Goal: Task Accomplishment & Management: Complete application form

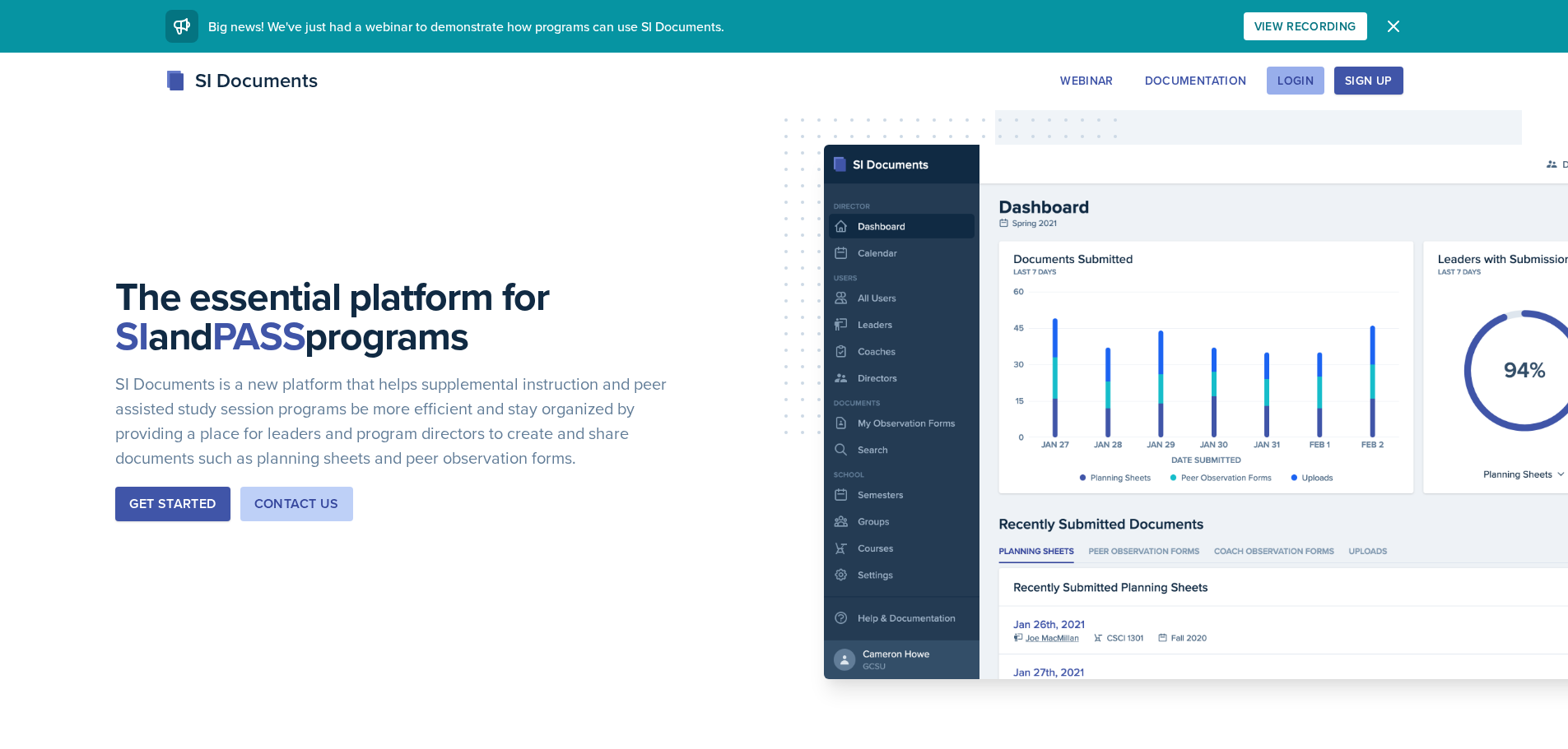
click at [1309, 87] on div "Login" at bounding box center [1295, 80] width 36 height 13
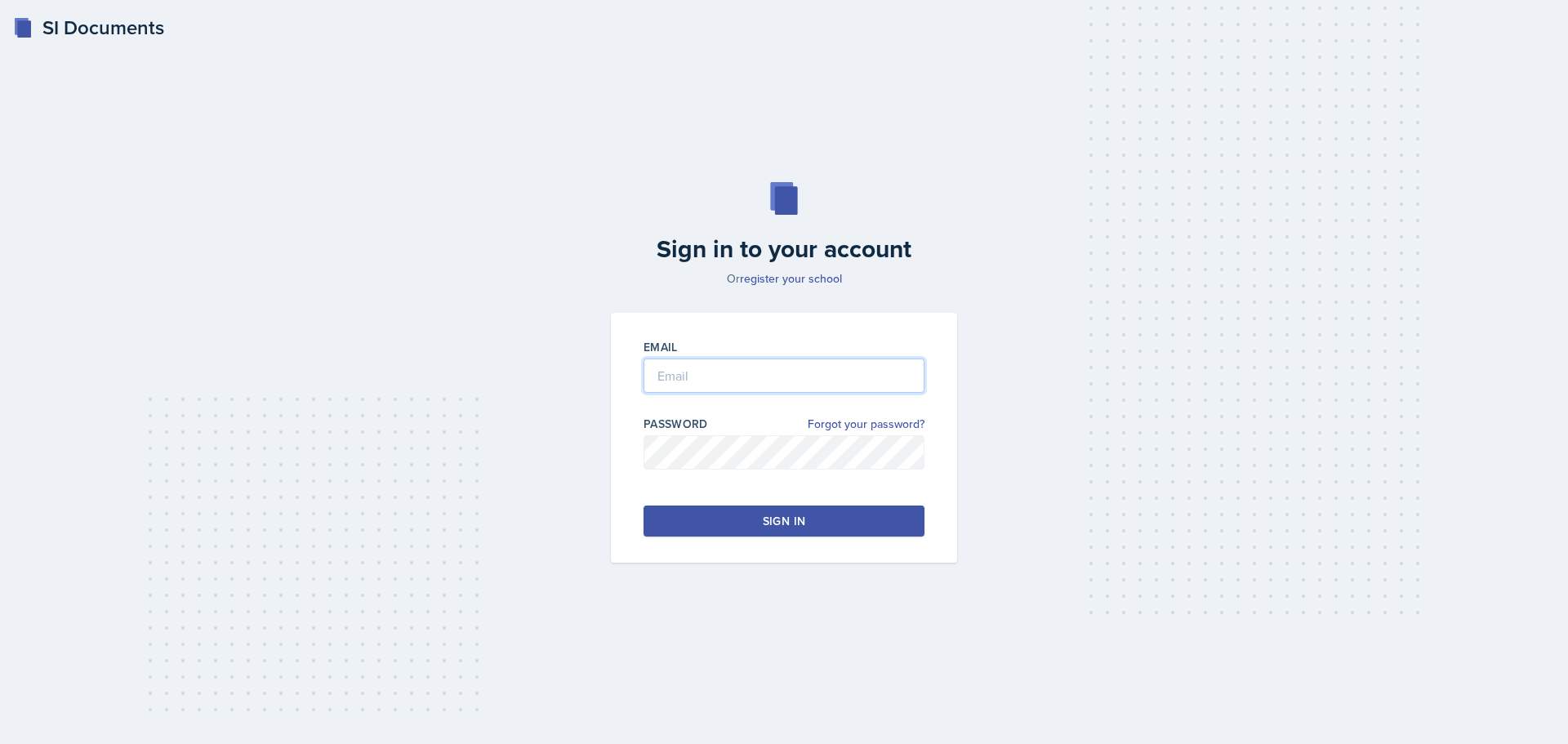
type input "[EMAIL_ADDRESS][DOMAIN_NAME]"
click at [792, 525] on div "Sign in" at bounding box center [784, 521] width 42 height 16
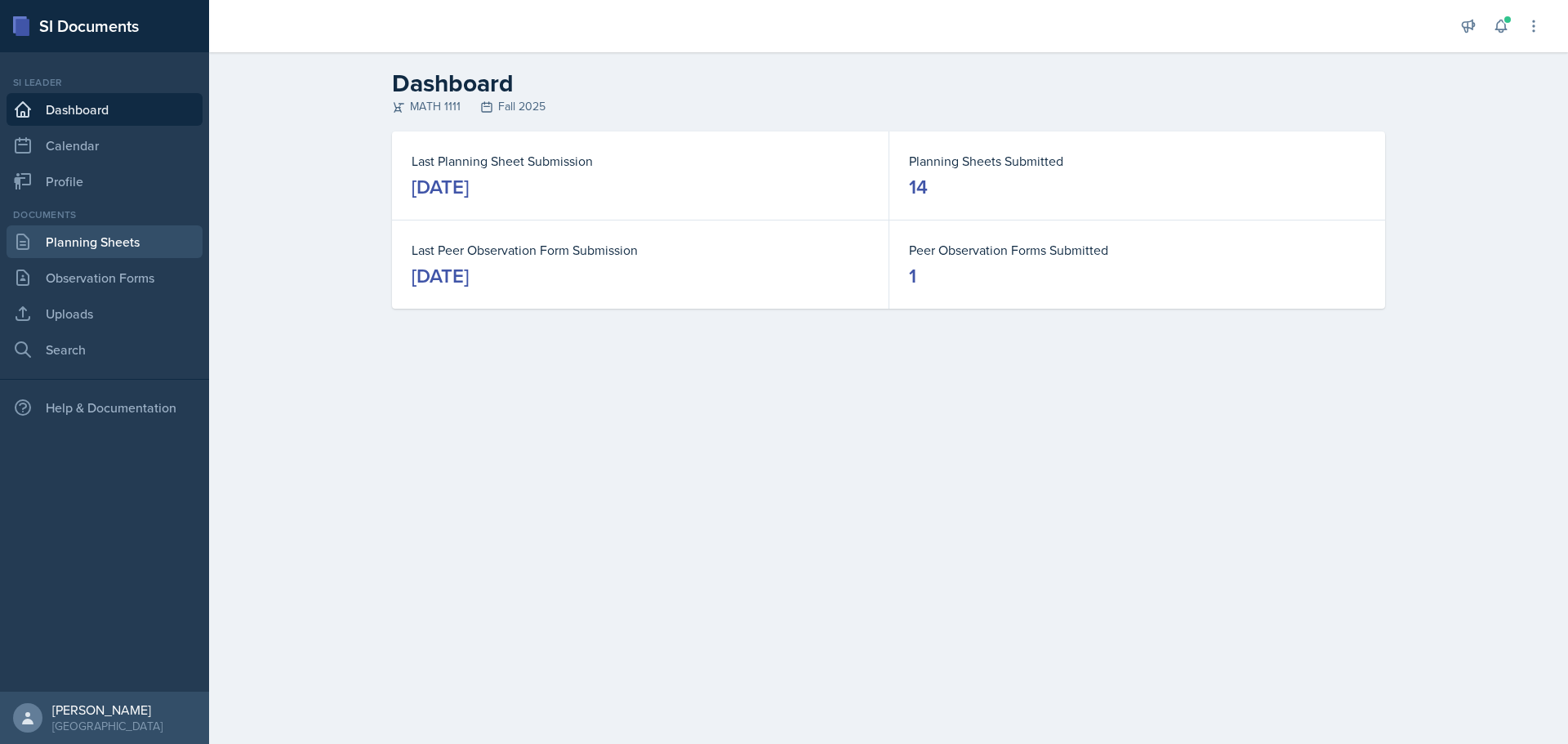
click at [38, 228] on link "Planning Sheets" at bounding box center [105, 241] width 196 height 33
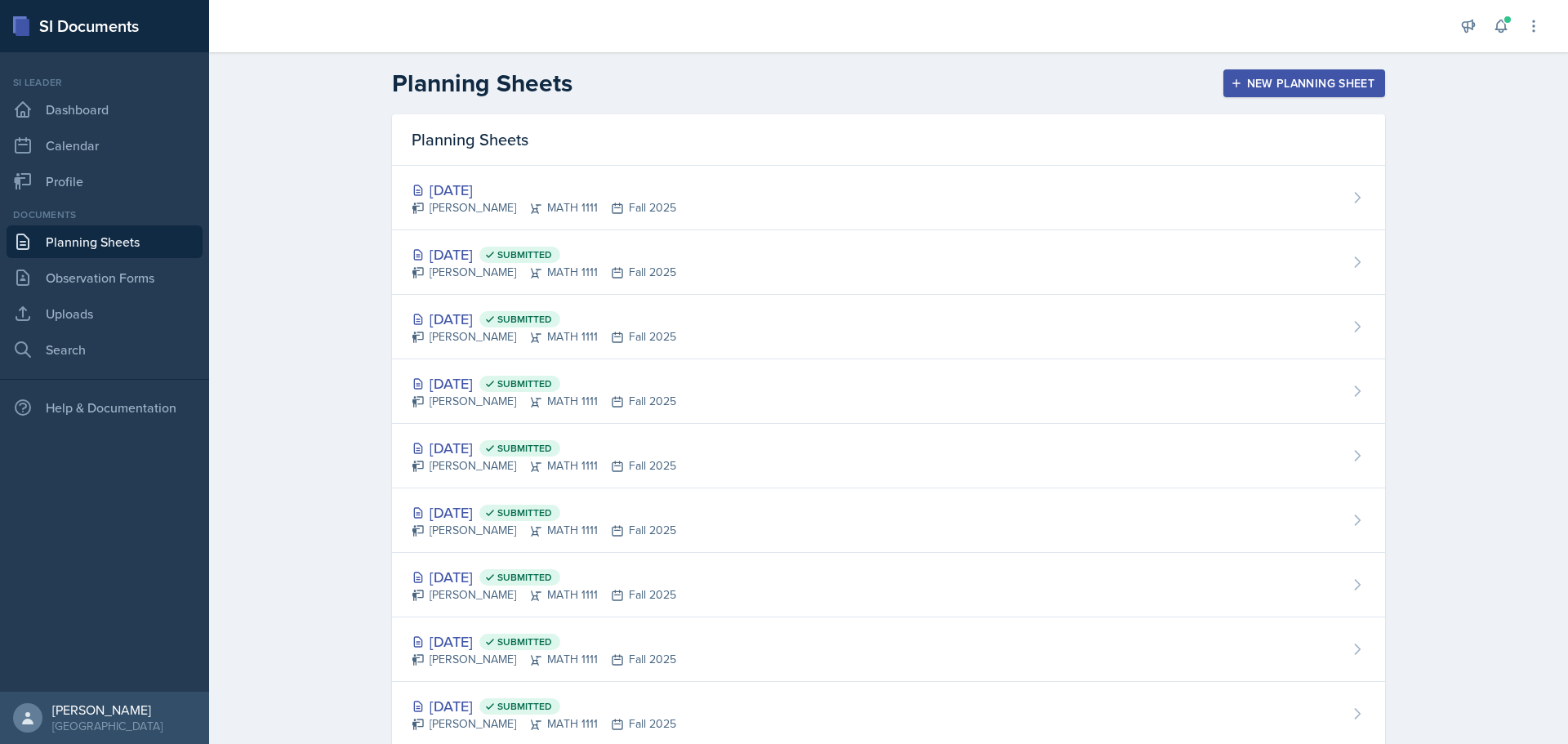
click at [1366, 79] on div "New Planning Sheet" at bounding box center [1304, 83] width 140 height 13
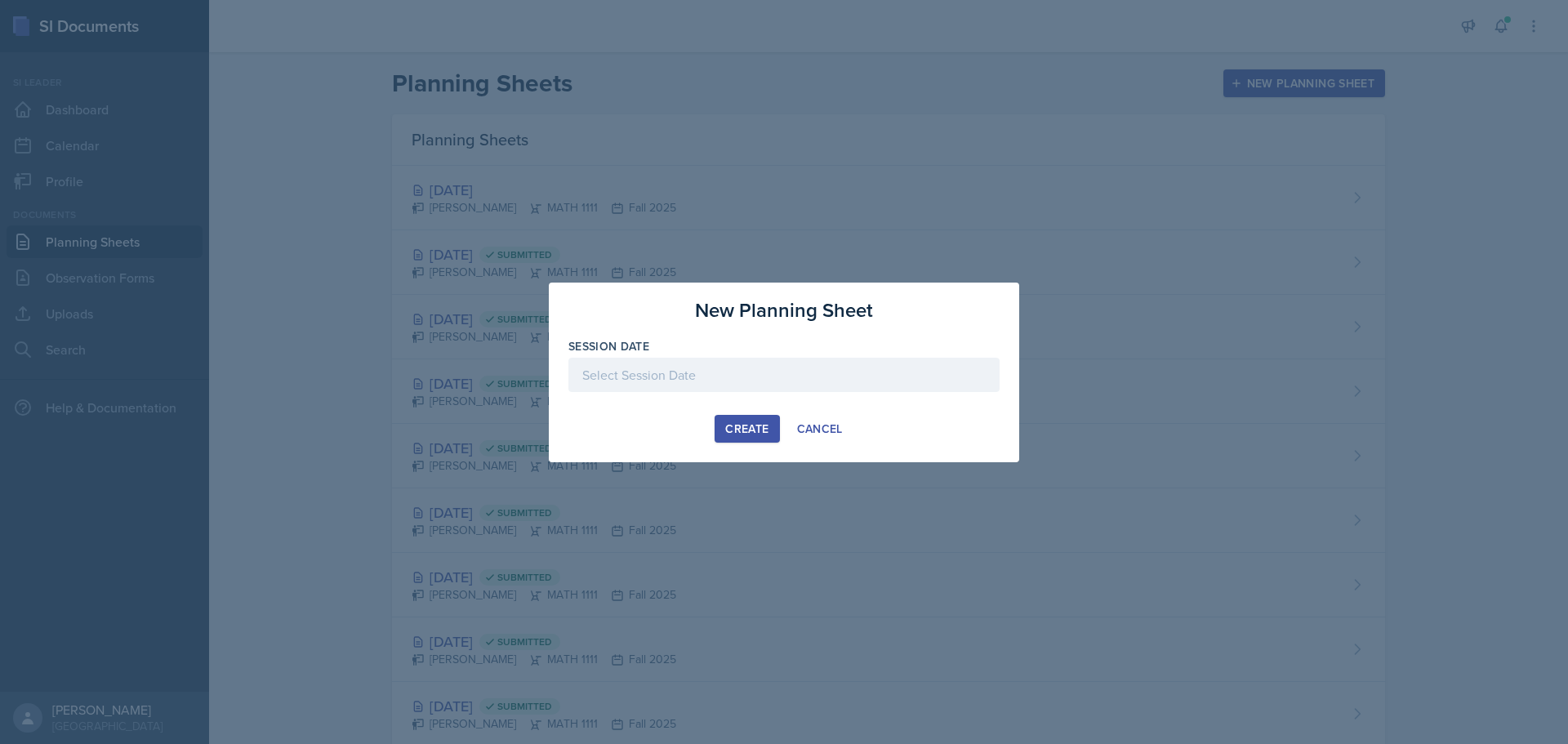
click at [668, 389] on div at bounding box center [784, 375] width 432 height 35
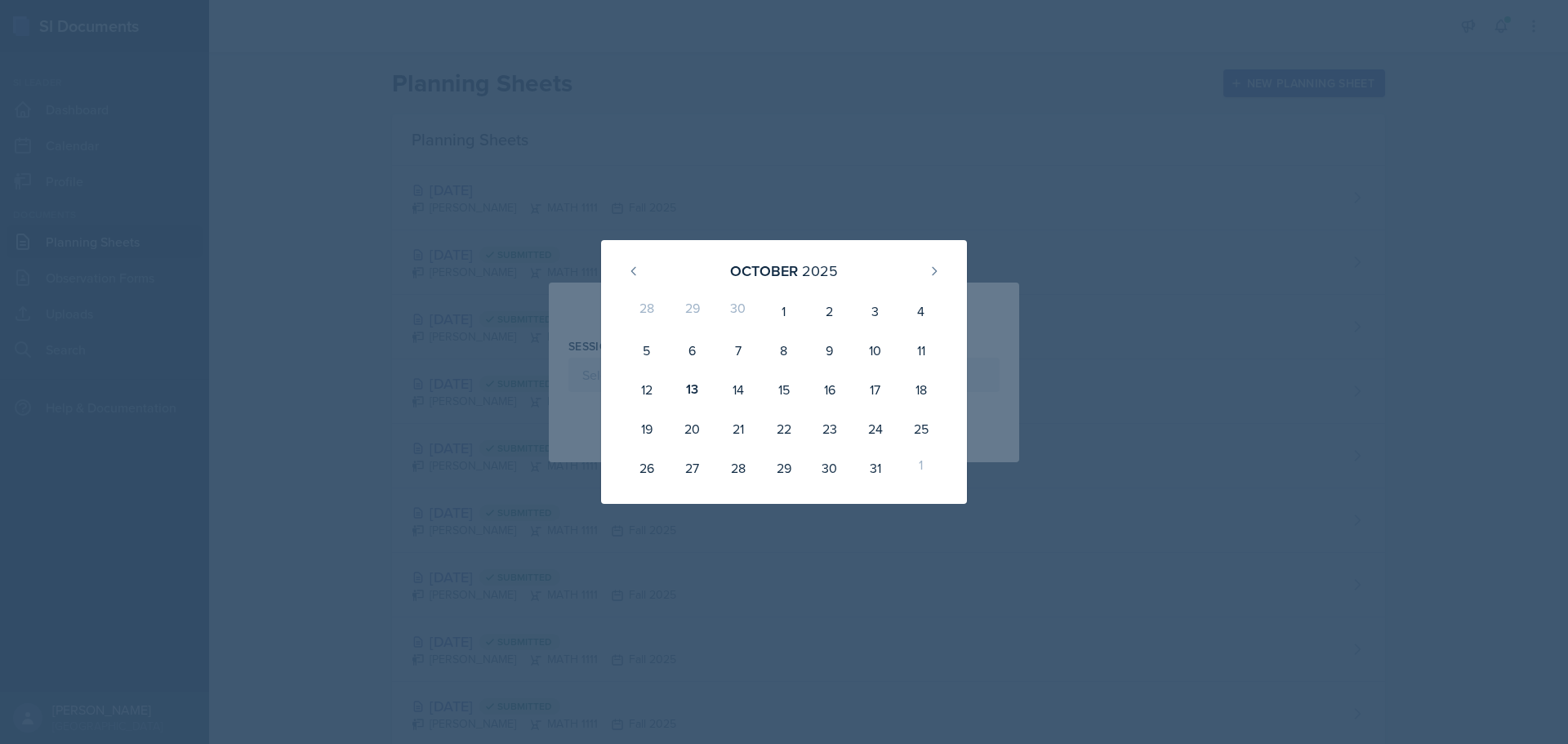
click at [1018, 177] on div at bounding box center [784, 372] width 1568 height 744
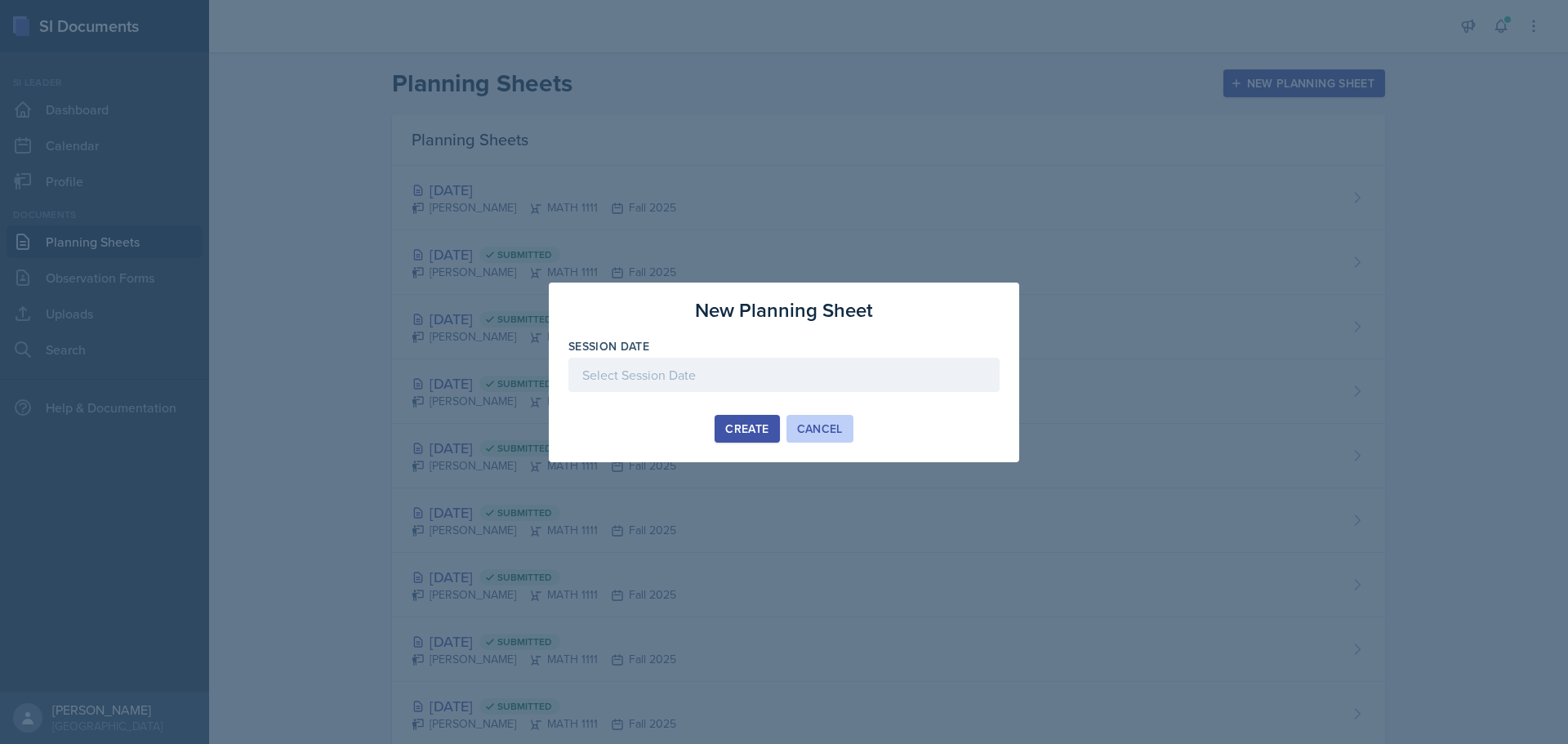
click at [822, 425] on div "Cancel" at bounding box center [820, 428] width 46 height 13
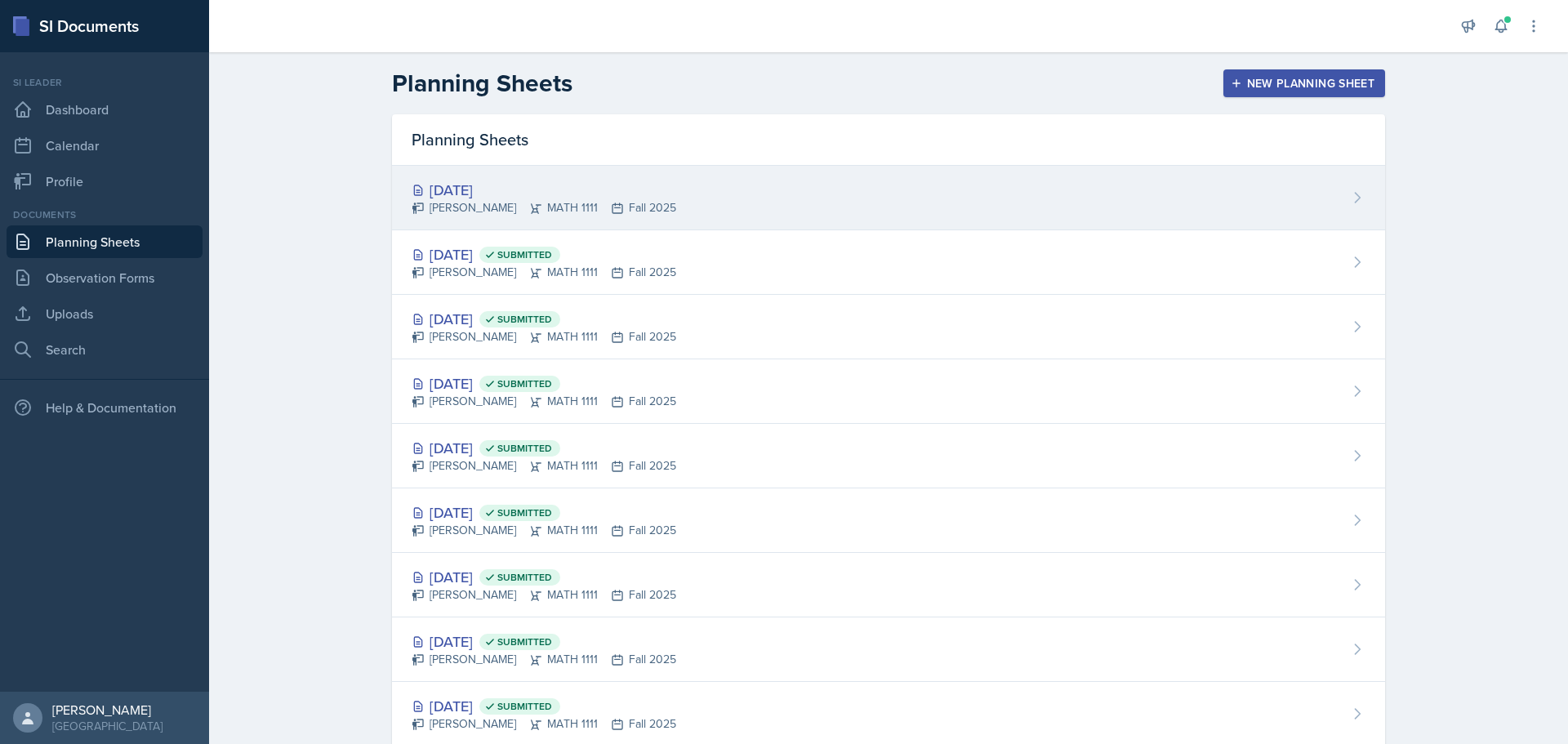
click at [821, 216] on div "[DATE] [PERSON_NAME] MATH 1111 Fall 2025" at bounding box center [889, 198] width 993 height 64
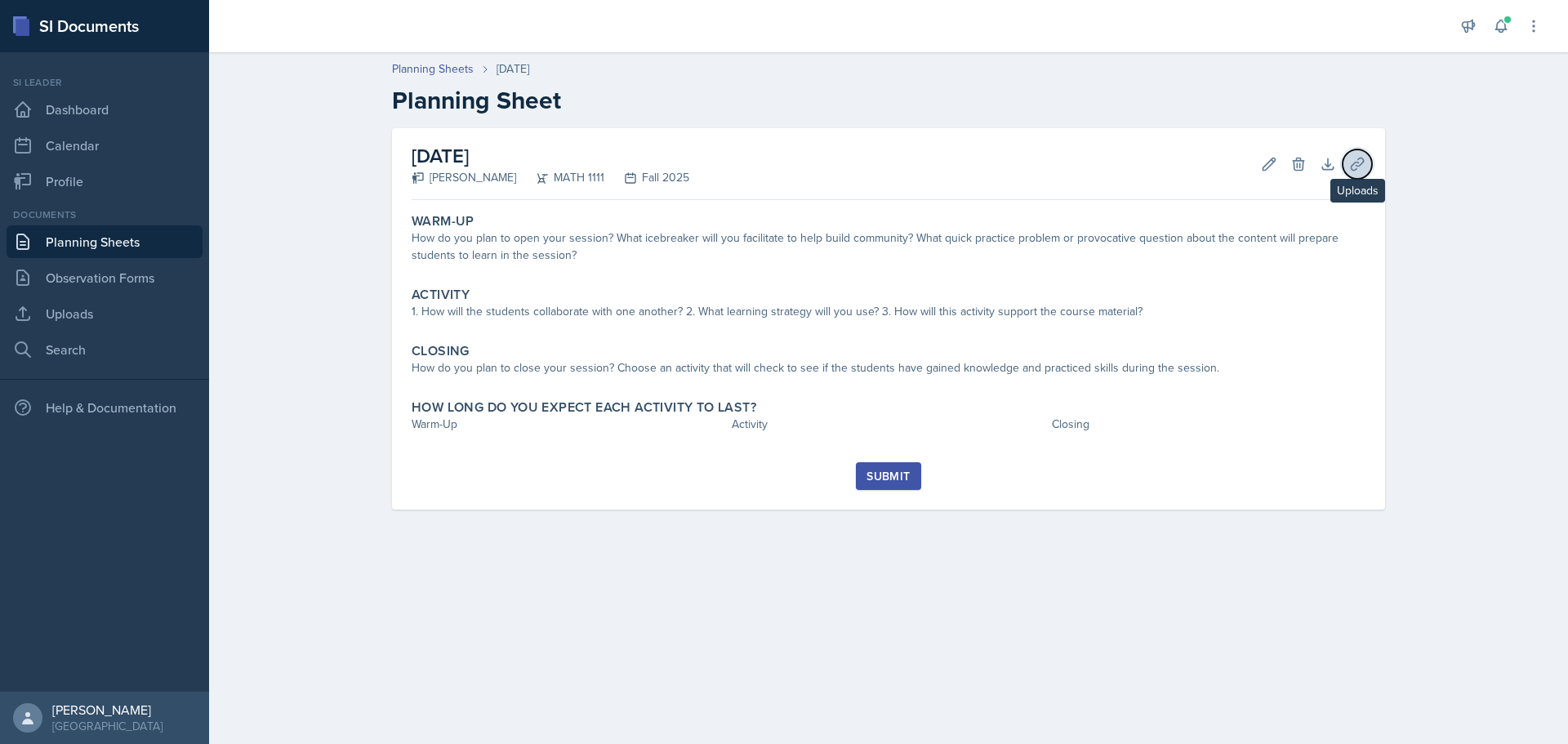
click at [1347, 163] on button "Uploads" at bounding box center [1357, 164] width 30 height 30
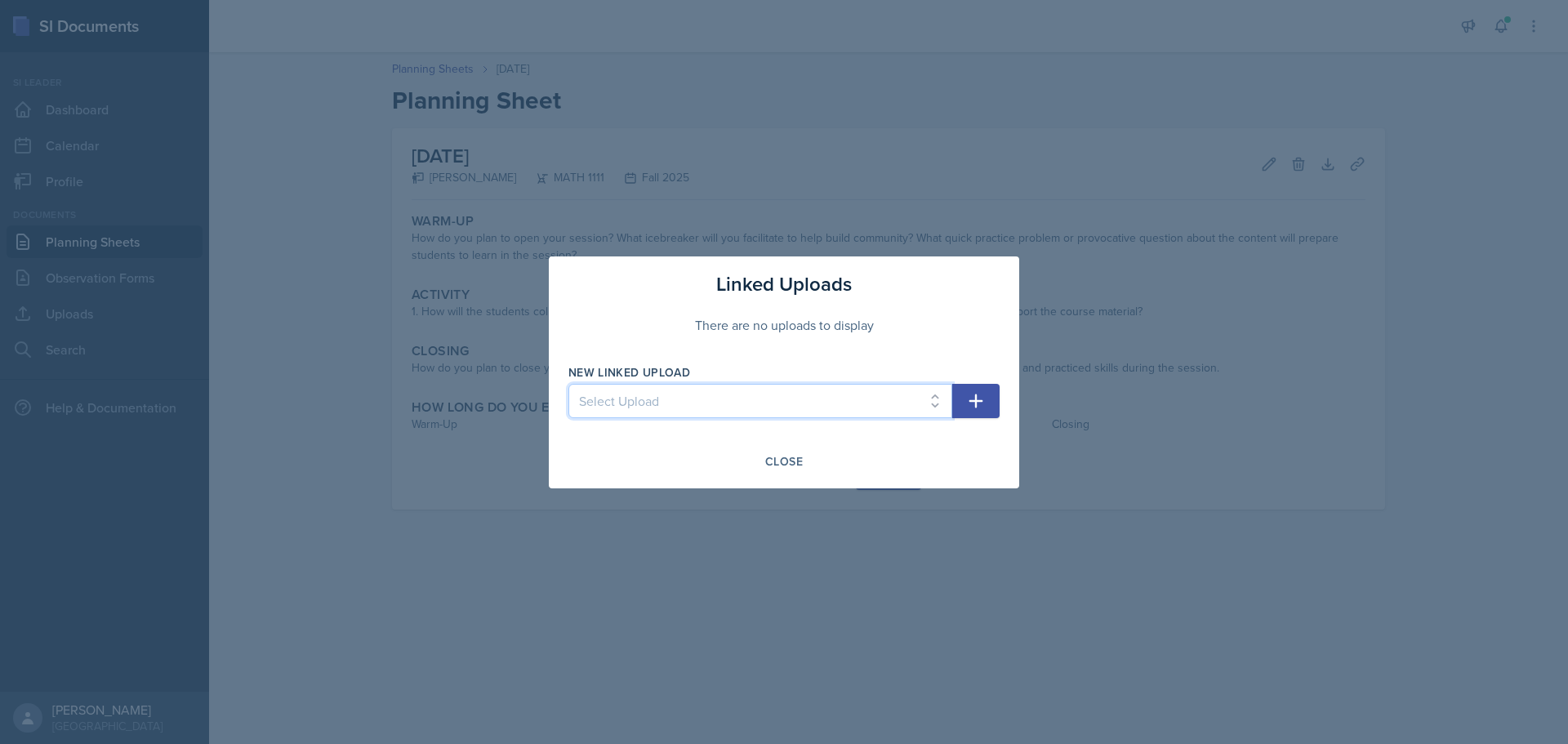
click at [775, 391] on select "Select Upload SI training mock trial SI session 1 ppt SI session 1 ppt SI sessi…" at bounding box center [761, 401] width 384 height 35
select select "65fde4a6-3d6b-40a2-9f69-4d35c0259ee4"
click at [569, 384] on select "Select Upload SI training mock trial SI session 1 ppt SI session 1 ppt SI sessi…" at bounding box center [761, 401] width 384 height 35
click at [982, 404] on icon "button" at bounding box center [976, 400] width 19 height 19
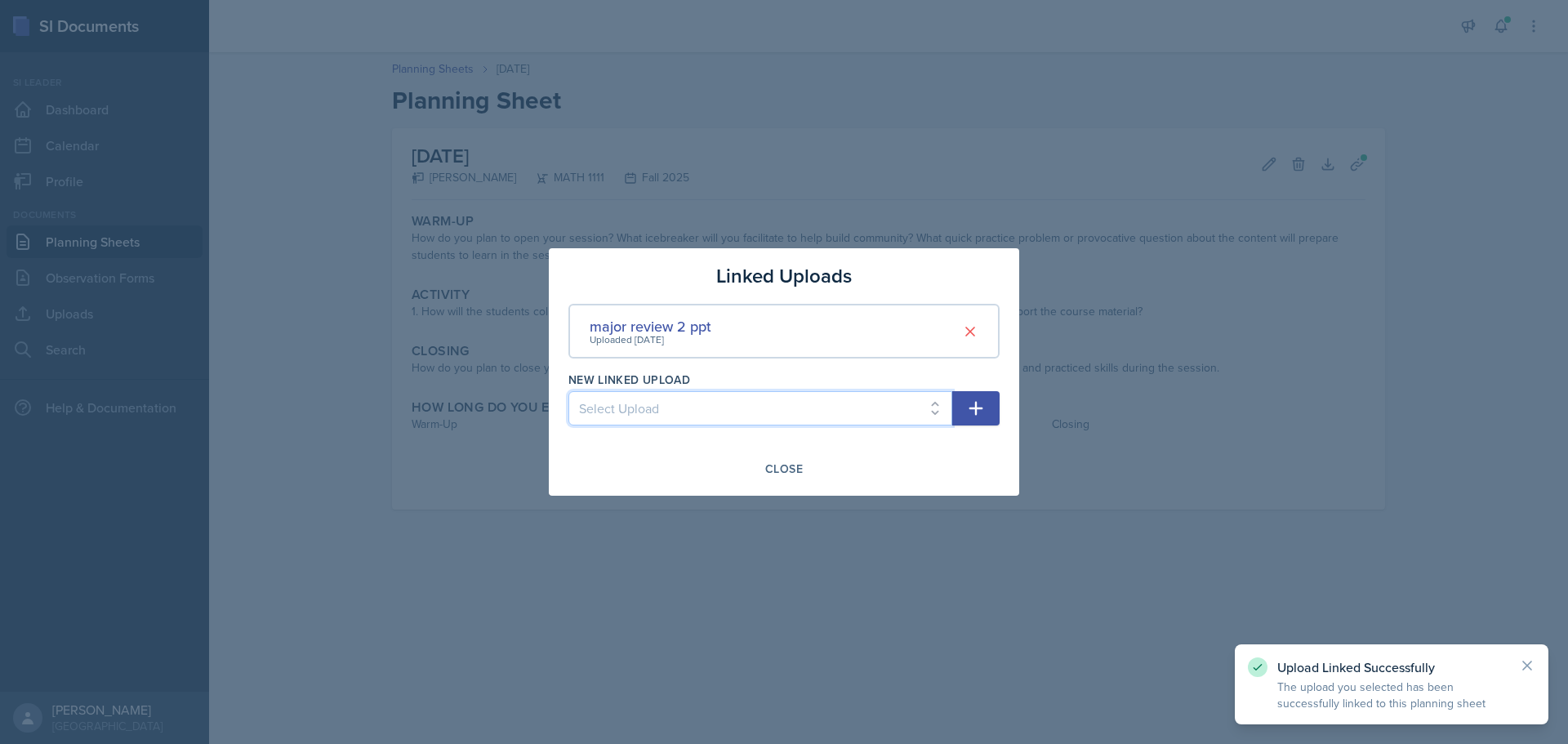
click at [861, 401] on select "Select Upload SI training mock trial SI session 1 ppt SI session 1 ppt SI sessi…" at bounding box center [761, 408] width 384 height 35
select select "6e1cfbe0-7749-48cd-85a3-3d2933bd0ae9"
click at [569, 391] on select "Select Upload SI training mock trial SI session 1 ppt SI session 1 ppt SI sessi…" at bounding box center [761, 408] width 384 height 35
click at [970, 423] on button "button" at bounding box center [976, 408] width 47 height 35
select select
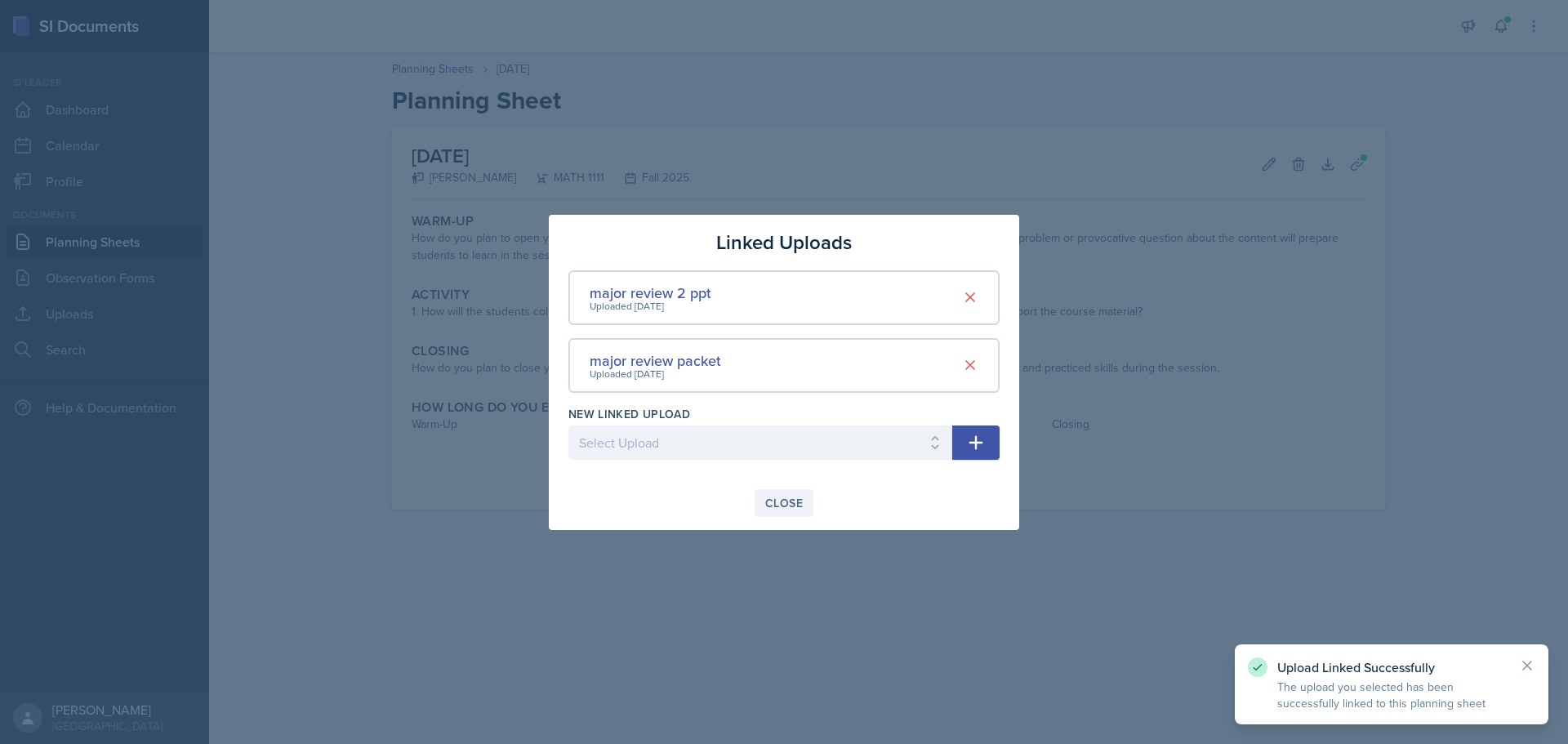
click at [783, 499] on div "Close" at bounding box center [784, 503] width 37 height 13
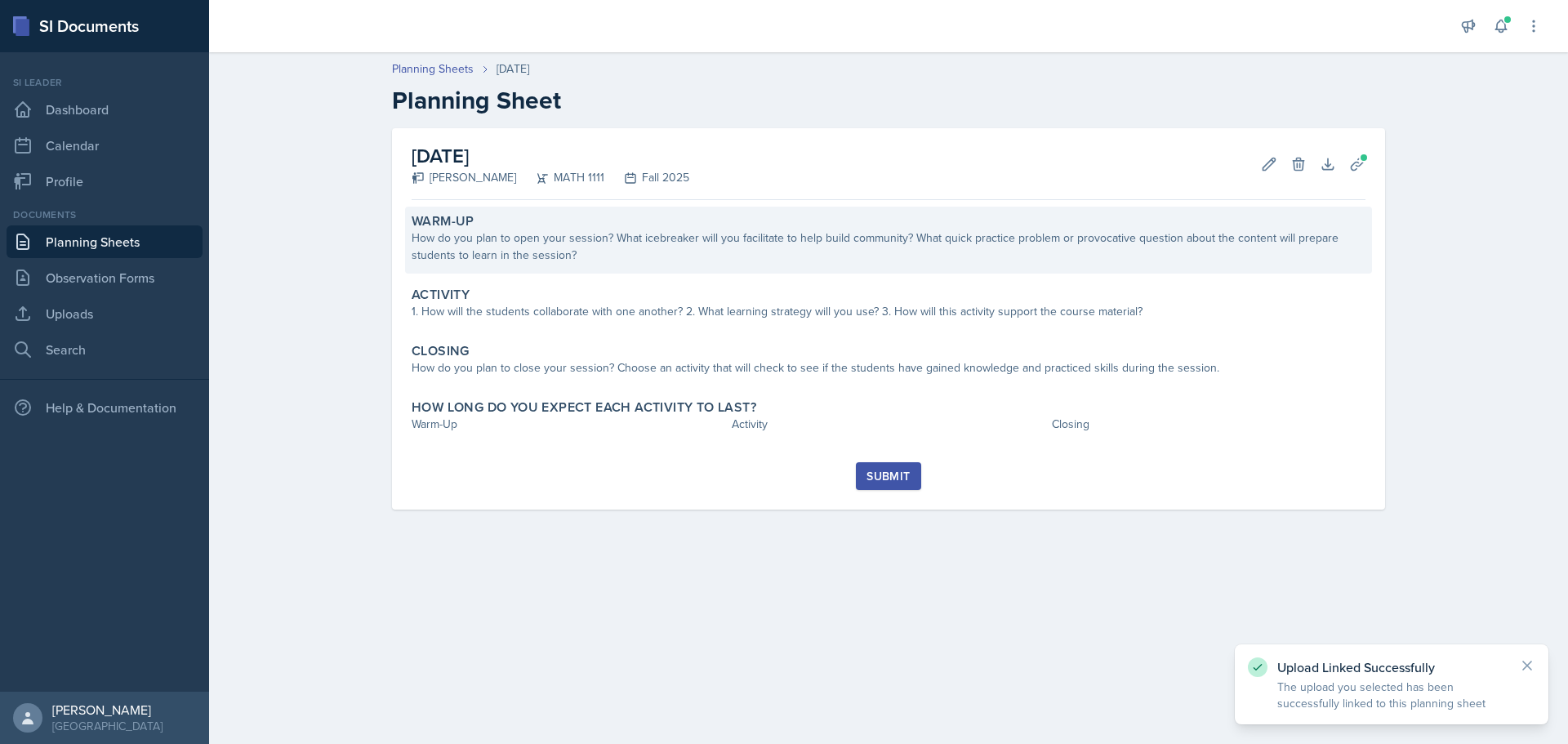
click at [624, 258] on div "How do you plan to open your session? What icebreaker will you facilitate to he…" at bounding box center [888, 246] width 954 height 35
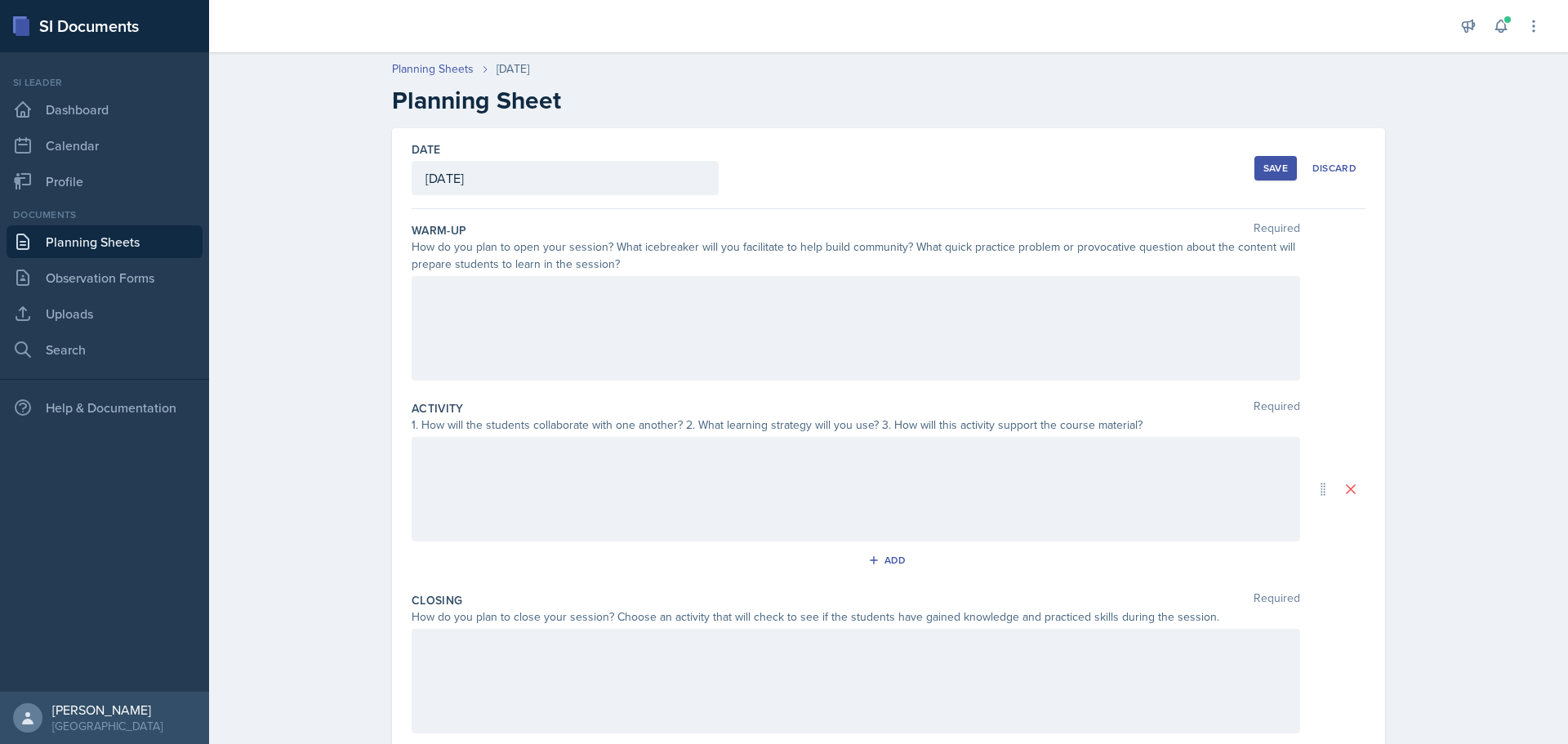
click at [766, 351] on div at bounding box center [856, 328] width 889 height 105
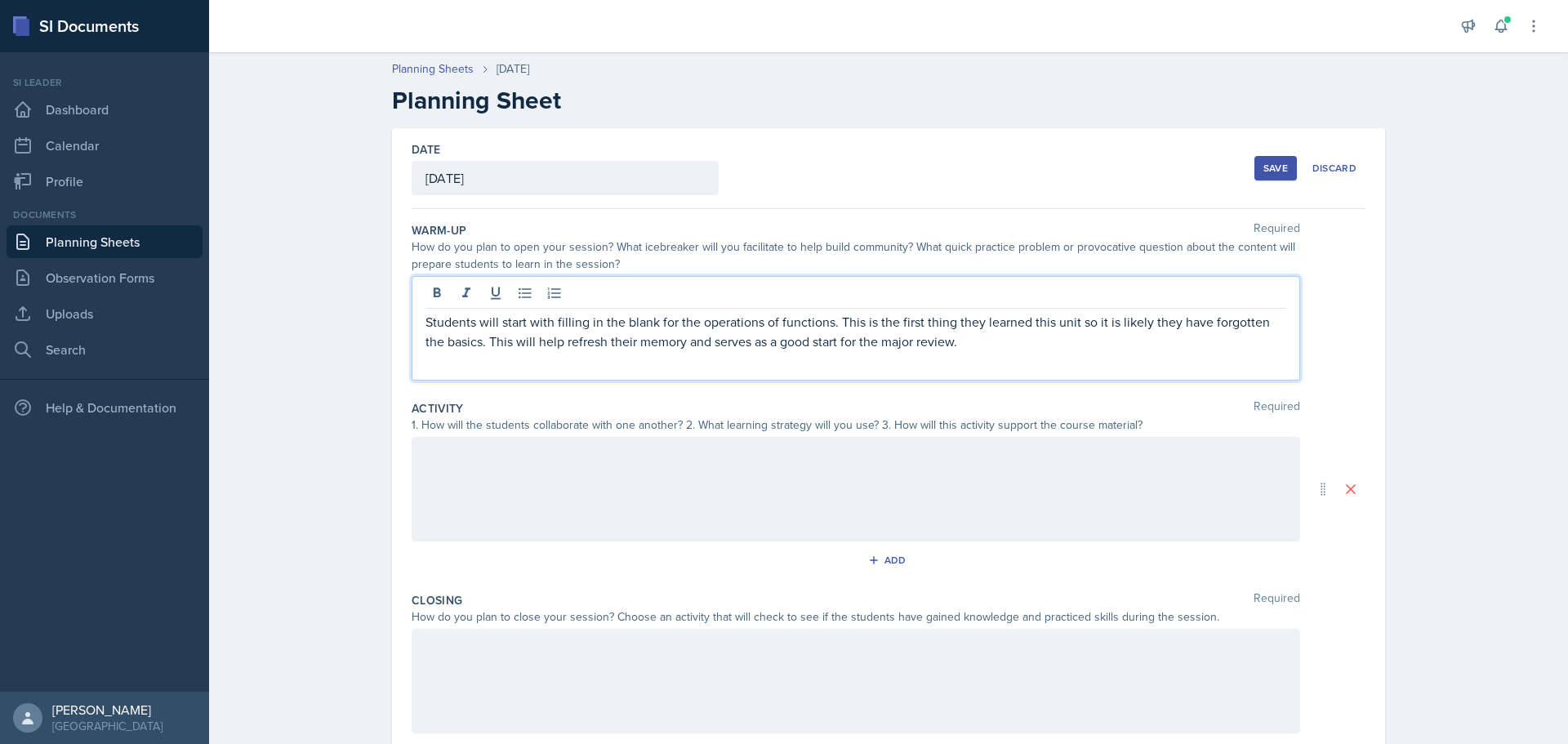
click at [764, 473] on div at bounding box center [856, 489] width 889 height 105
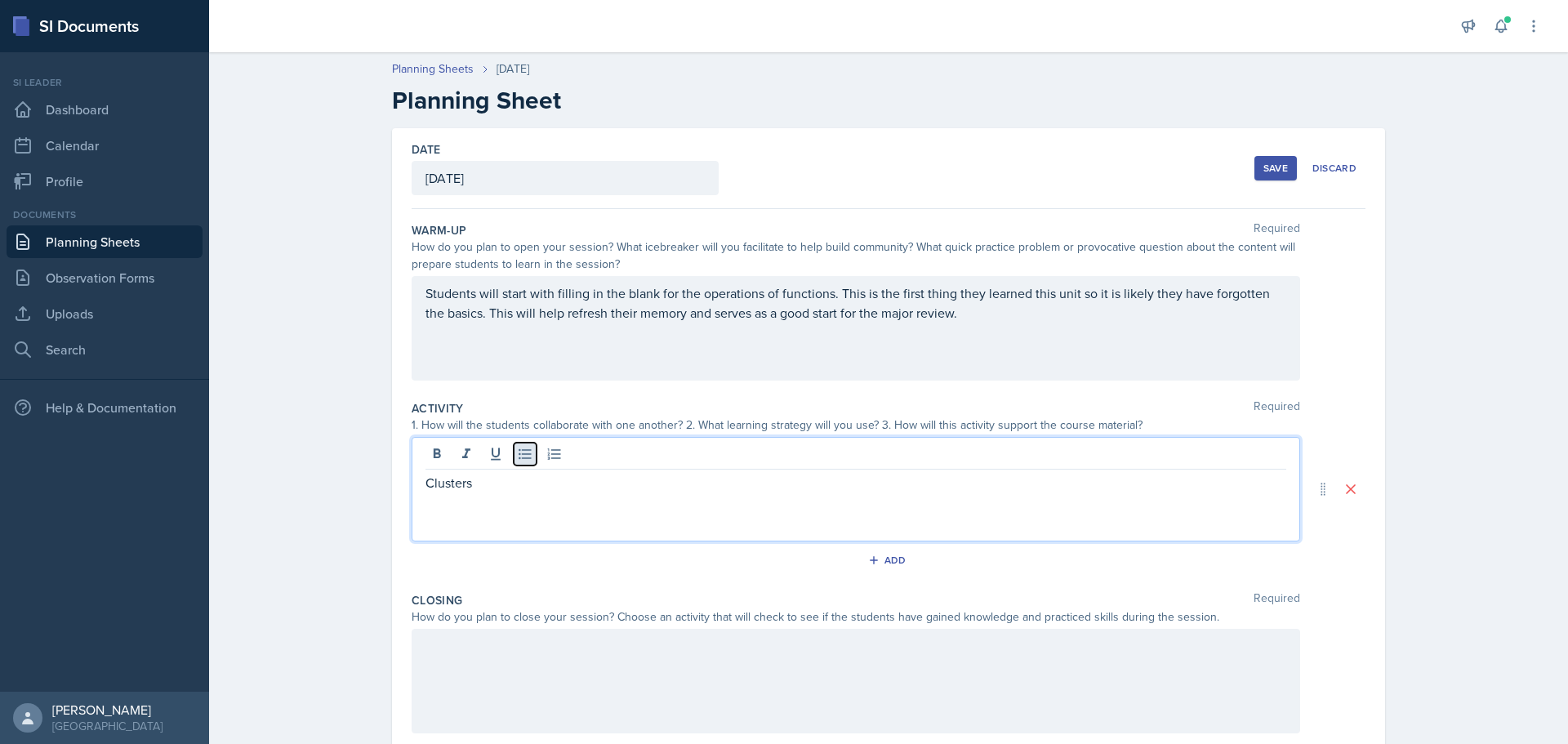
click at [522, 462] on button at bounding box center [525, 454] width 23 height 23
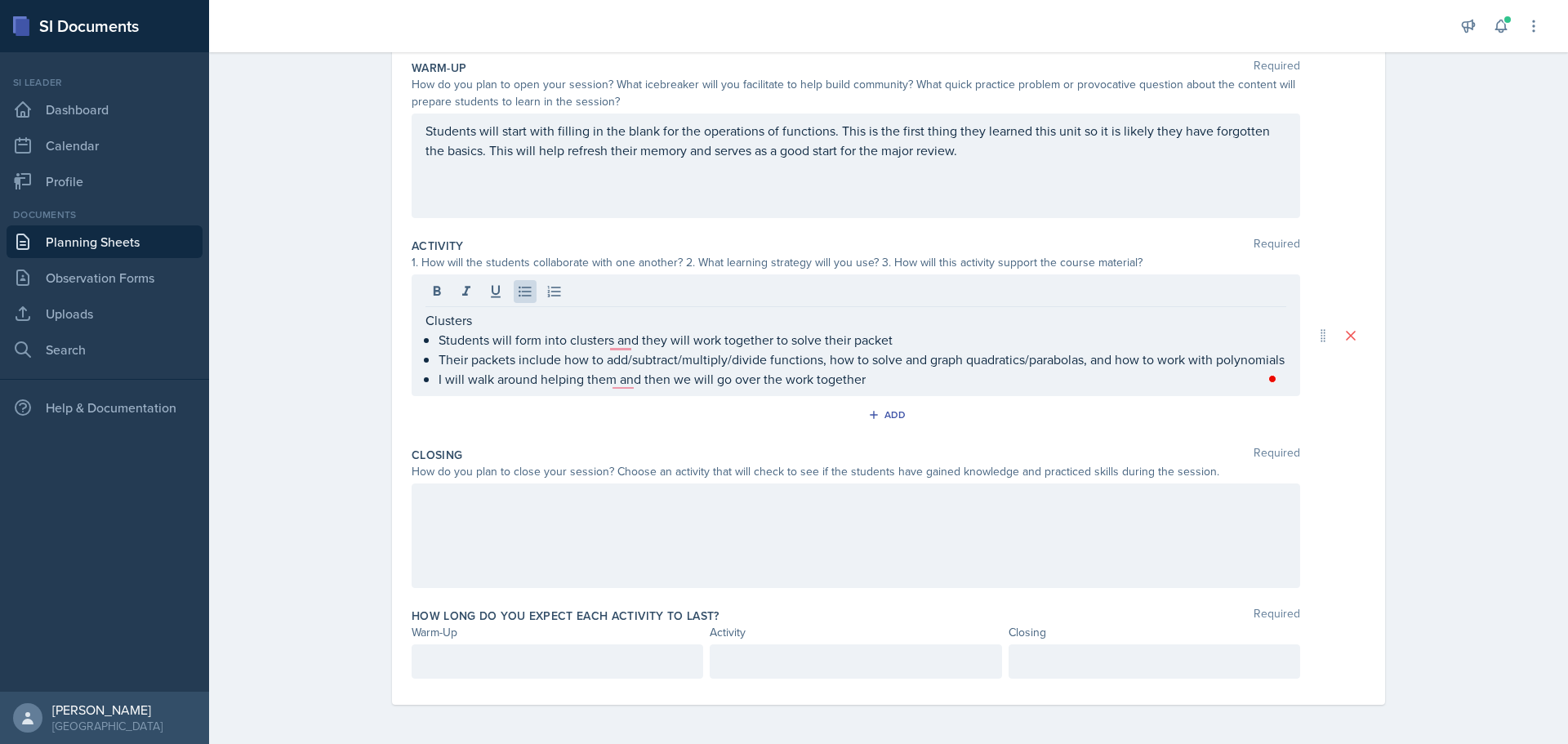
click at [686, 549] on div at bounding box center [856, 536] width 889 height 105
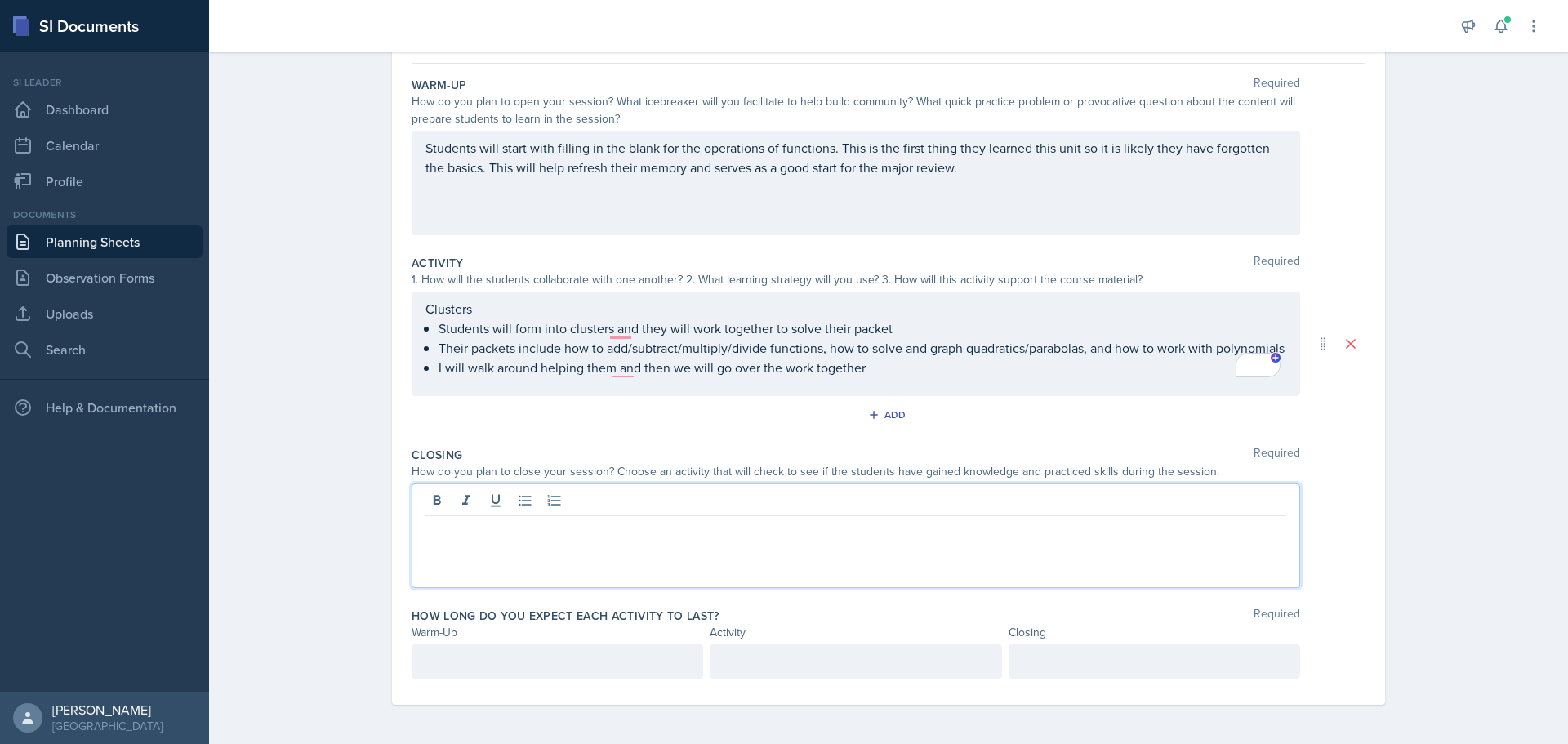
scroll to position [174, 0]
click at [487, 668] on p at bounding box center [558, 661] width 264 height 19
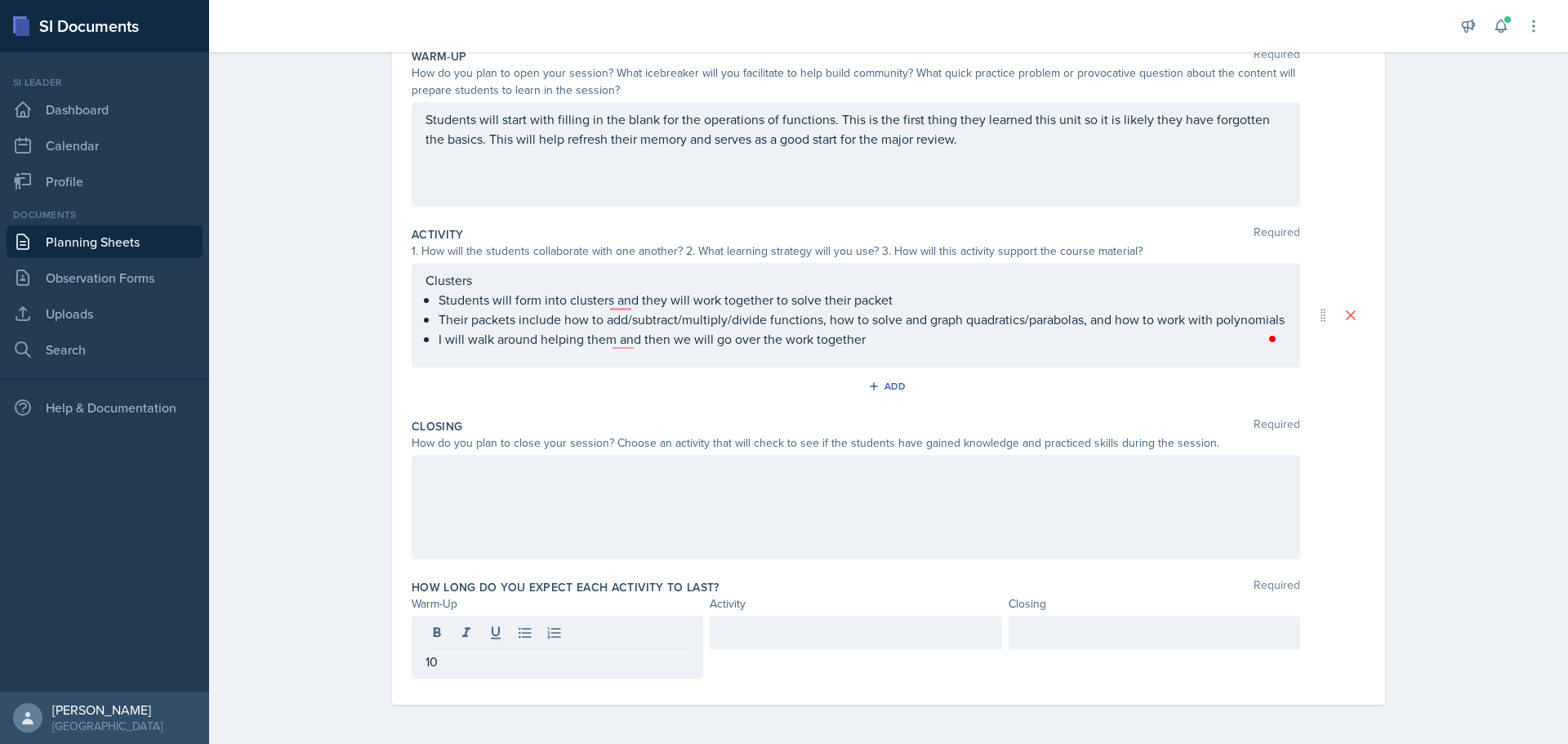
click at [1168, 659] on div at bounding box center [1154, 648] width 292 height 63
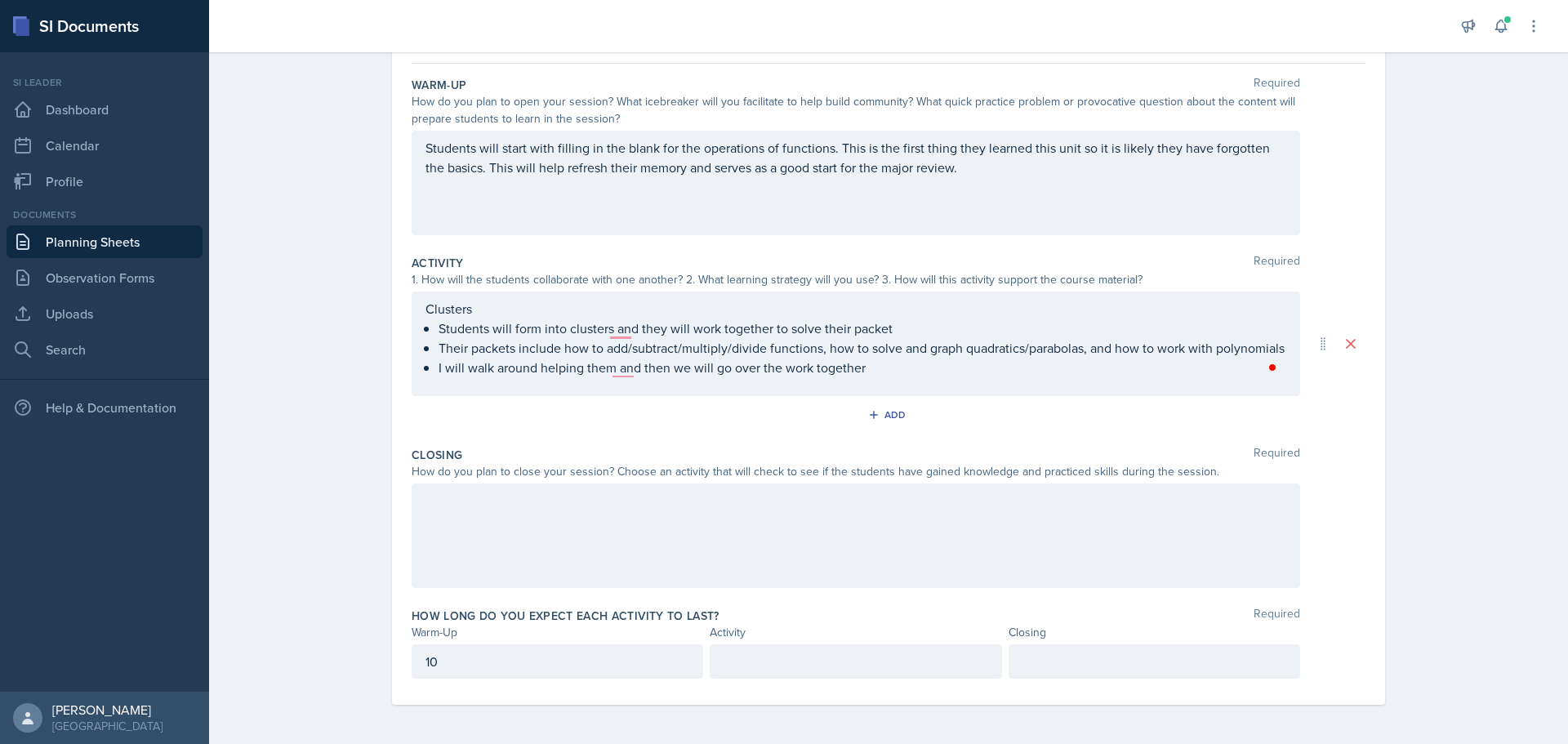
click at [1162, 647] on div at bounding box center [1154, 661] width 292 height 35
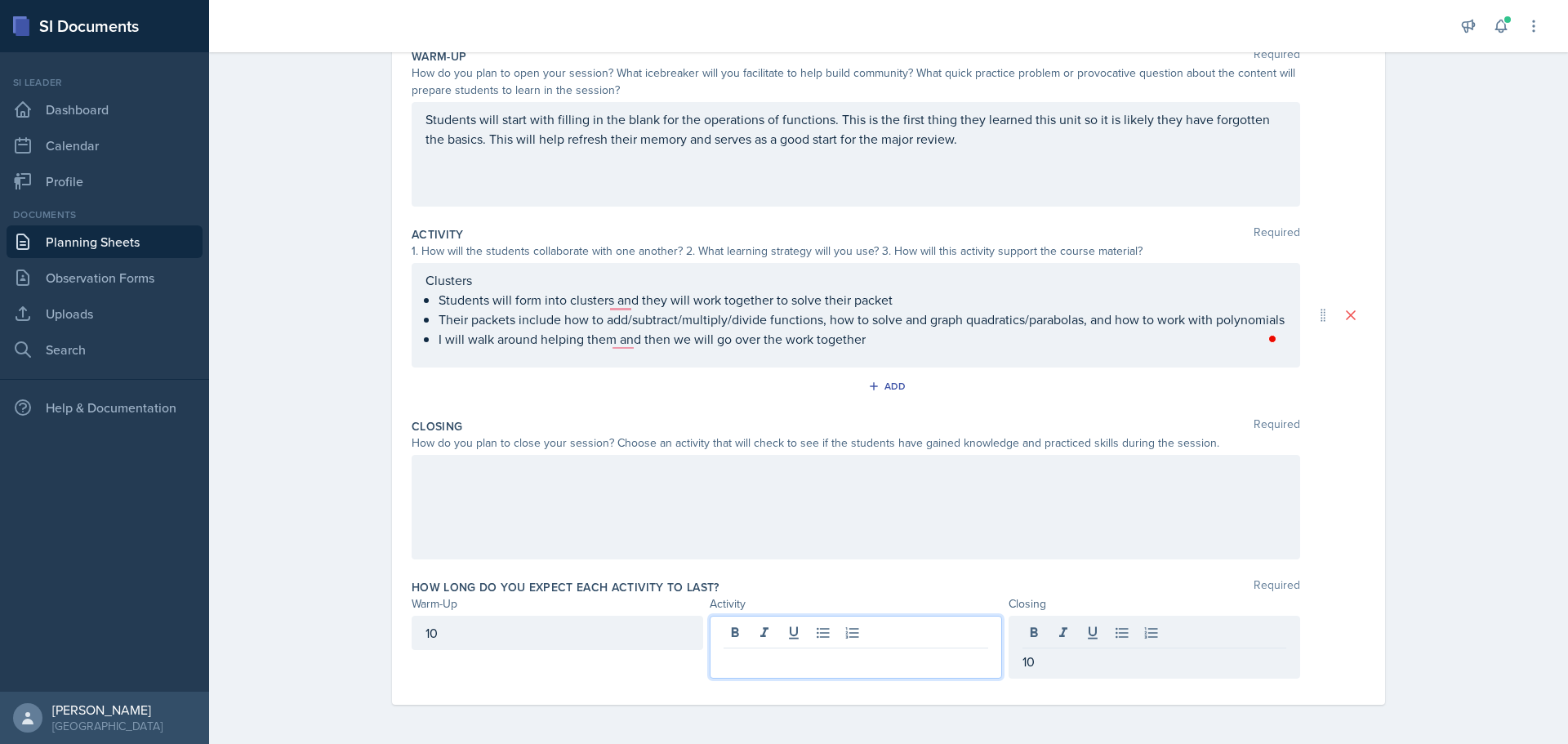
click at [820, 634] on div at bounding box center [856, 648] width 292 height 63
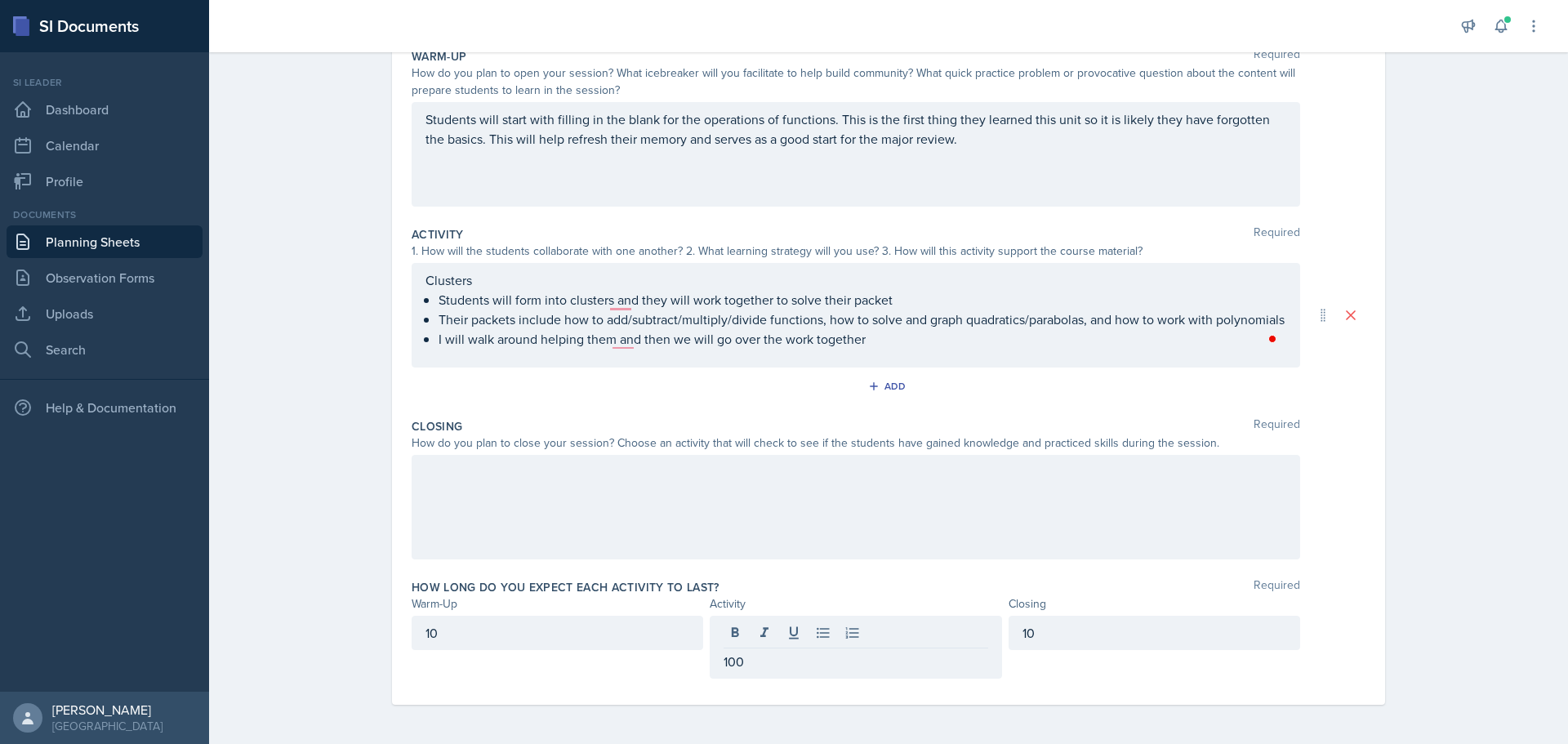
click at [619, 527] on div at bounding box center [856, 508] width 889 height 105
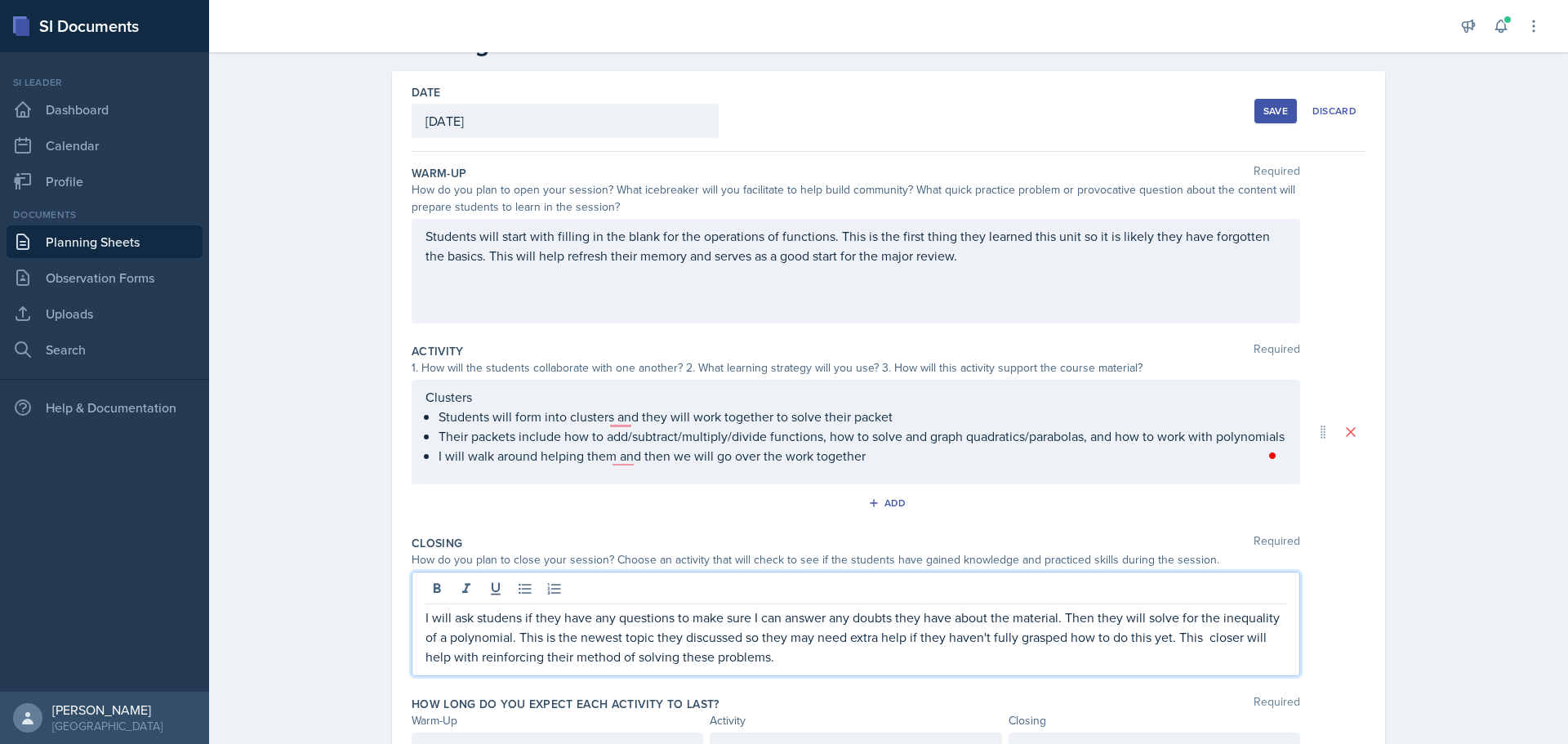
scroll to position [0, 0]
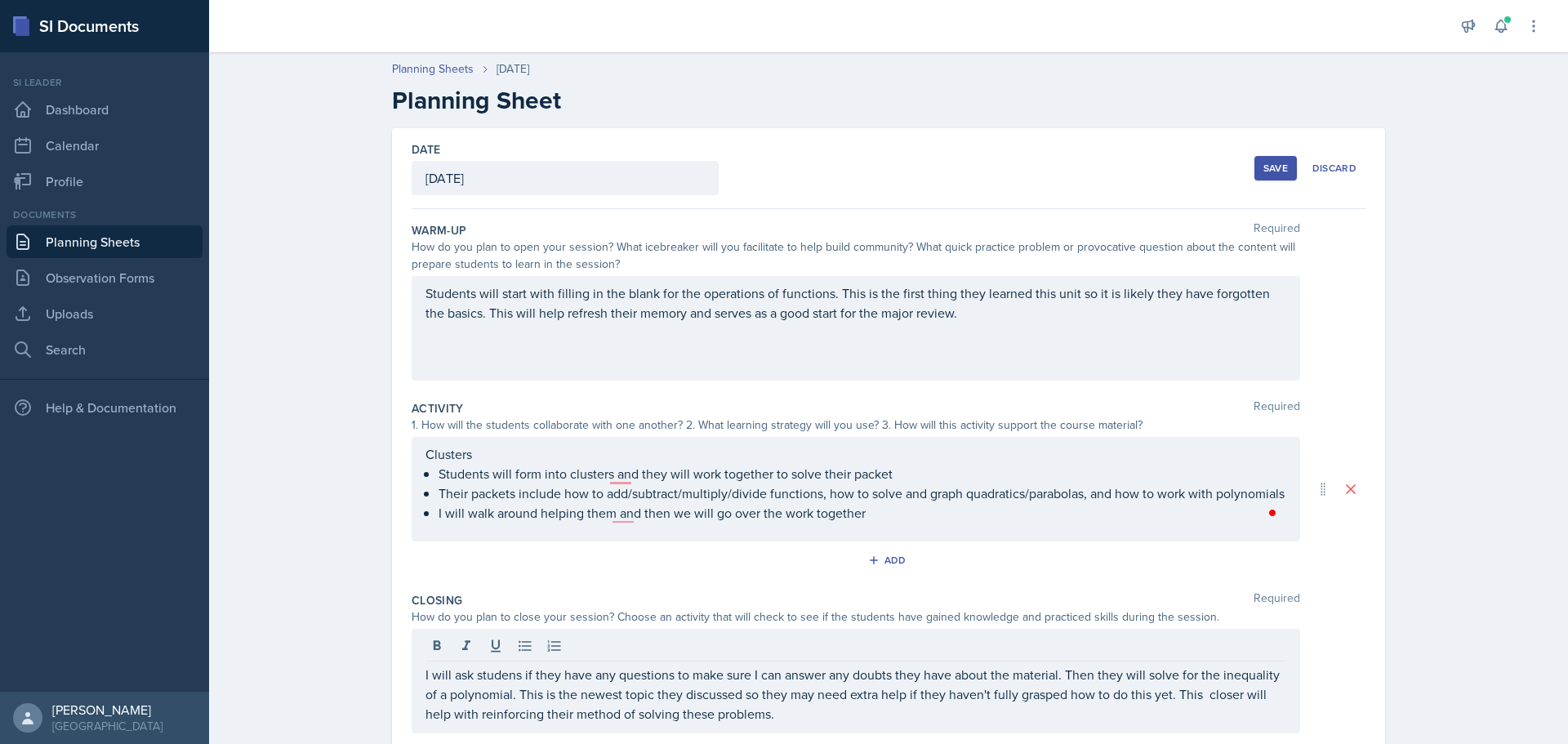
click at [1264, 181] on div "Save Discard" at bounding box center [1309, 168] width 111 height 37
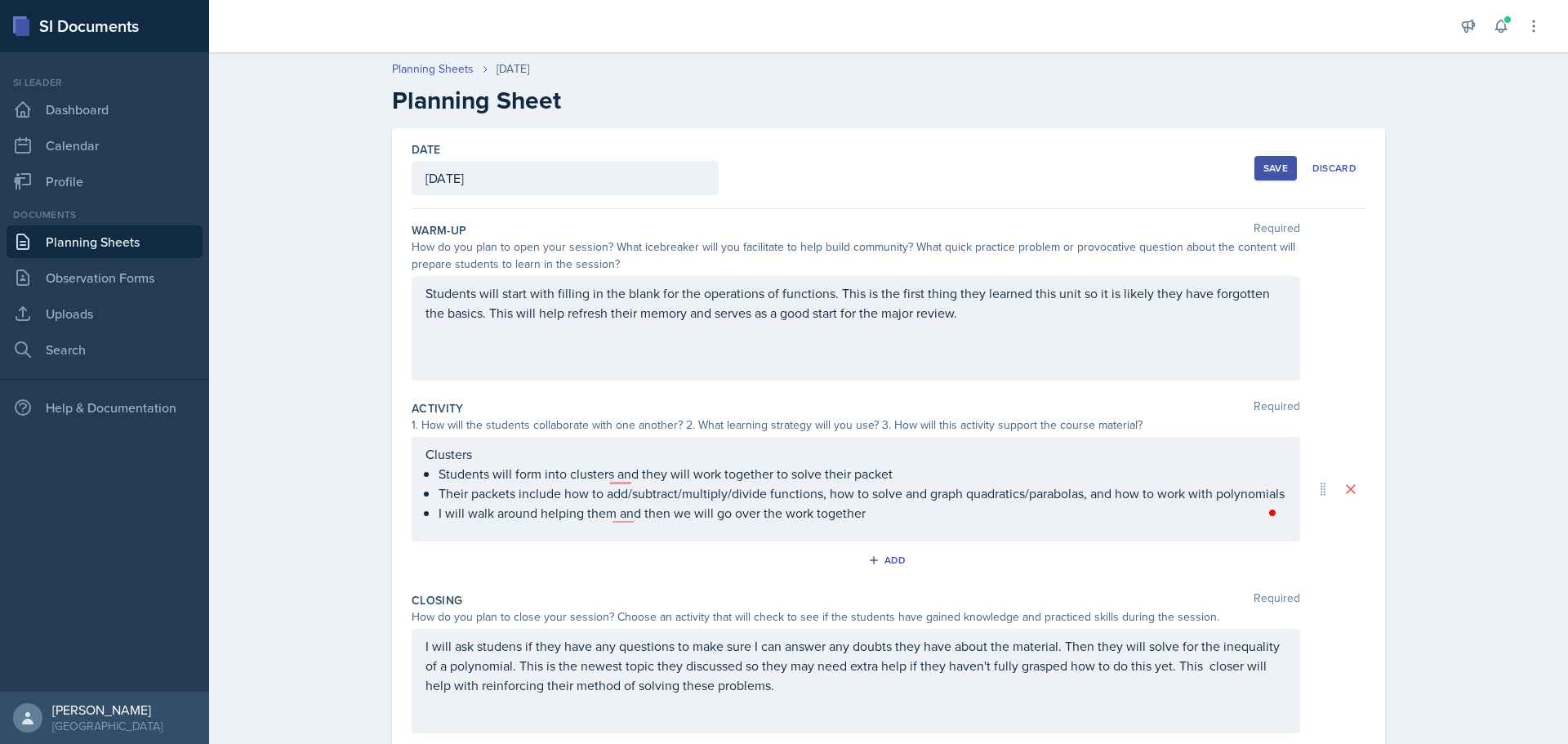
click at [1267, 168] on div "Save" at bounding box center [1275, 168] width 25 height 13
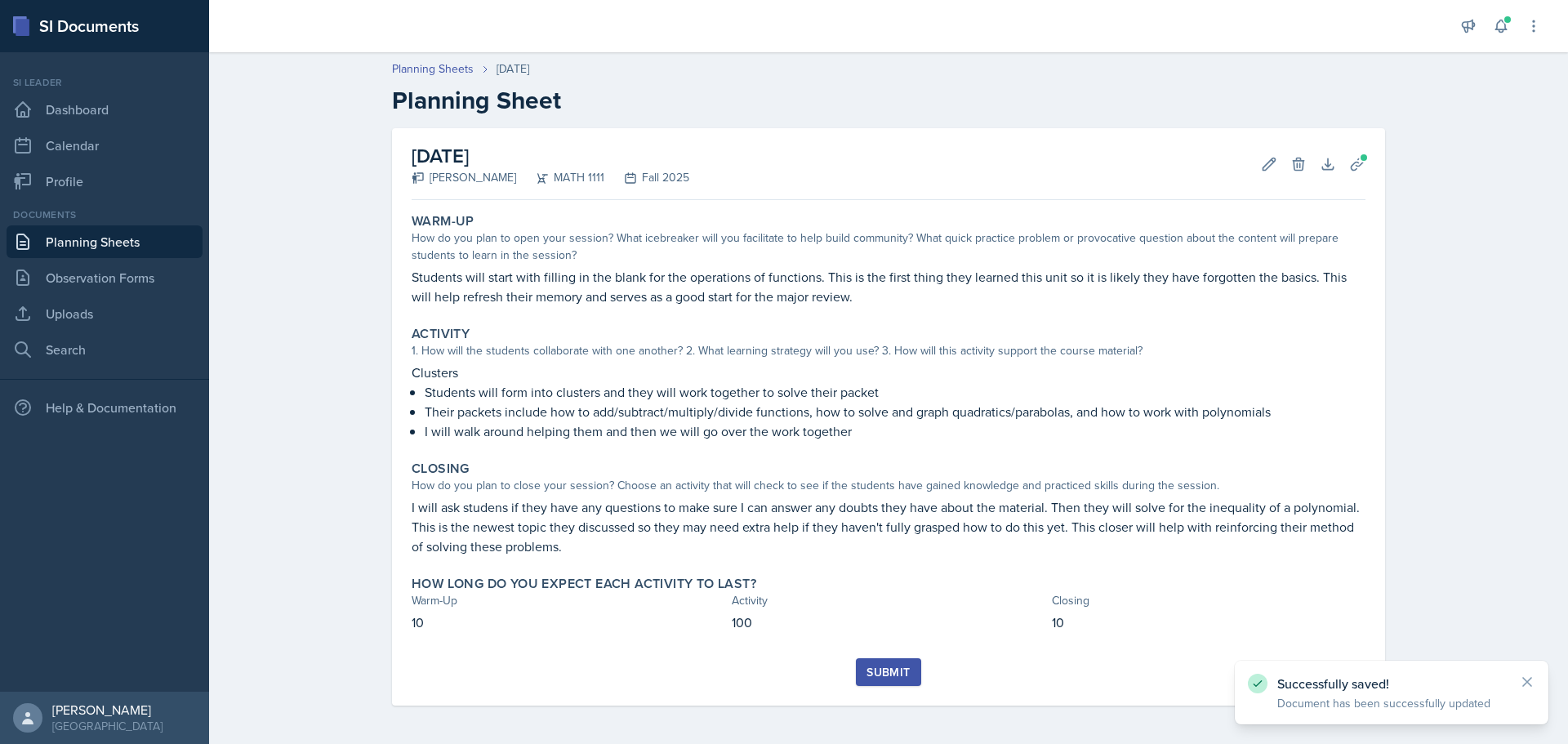
click at [881, 684] on button "Submit" at bounding box center [888, 672] width 64 height 28
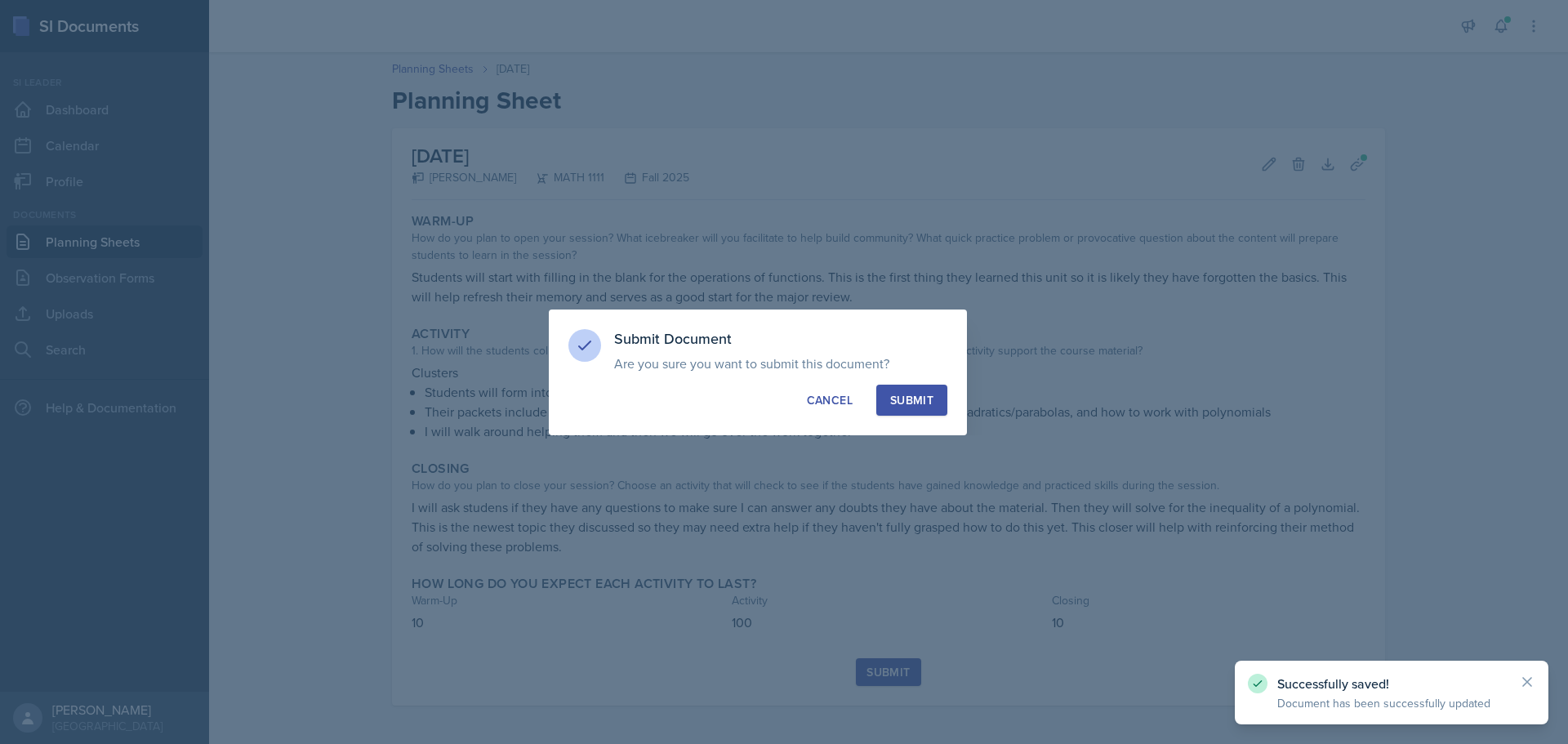
click at [909, 394] on div "Submit" at bounding box center [911, 400] width 43 height 16
